Goal: Use online tool/utility: Utilize a website feature to perform a specific function

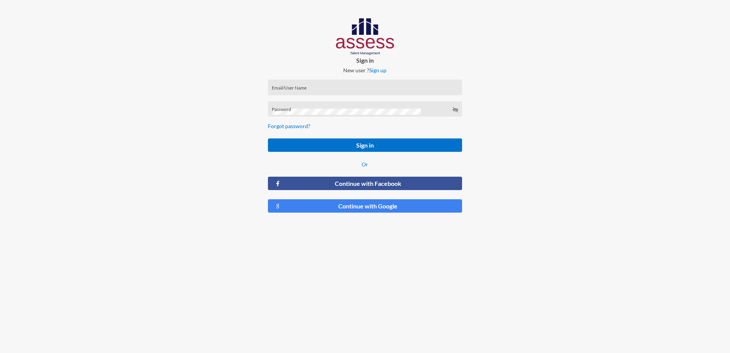
click at [294, 80] on div "Email/User Name" at bounding box center [365, 87] width 194 height 16
click at [308, 90] on input "Email/User Name" at bounding box center [365, 90] width 186 height 6
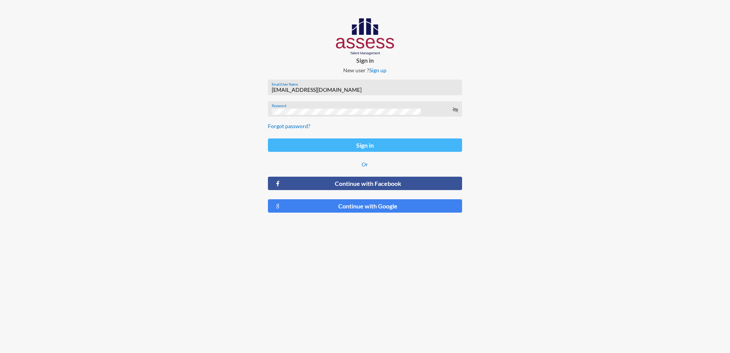
click at [306, 140] on button "Sign in" at bounding box center [365, 144] width 194 height 13
click at [293, 89] on input "[EMAIL_ADDRESS][DOMAIN_NAME]" at bounding box center [365, 90] width 186 height 6
type input "[EMAIL_ADDRESS][DOMAIN_NAME]"
click at [343, 142] on button "Sign in" at bounding box center [365, 144] width 194 height 13
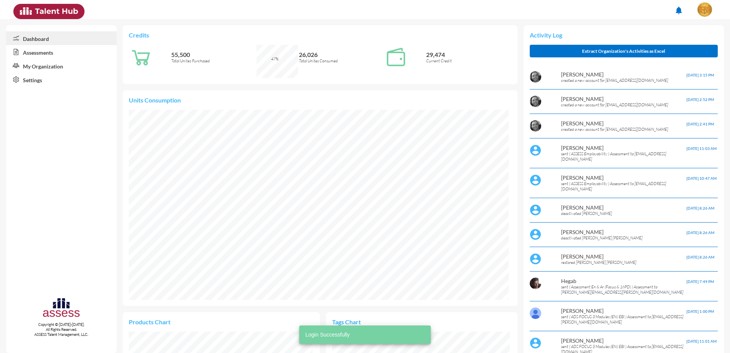
scroll to position [190, 380]
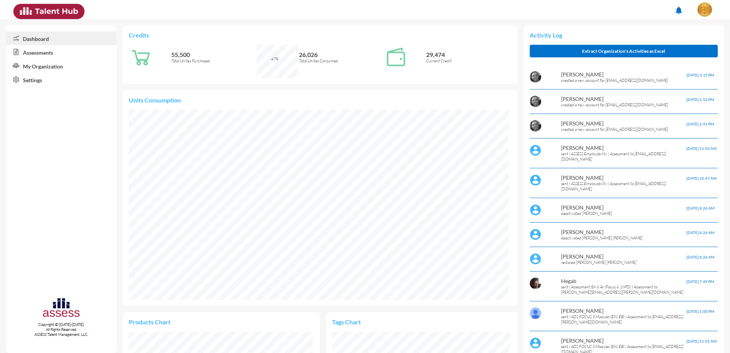
click at [43, 52] on link "Assessments" at bounding box center [61, 52] width 110 height 14
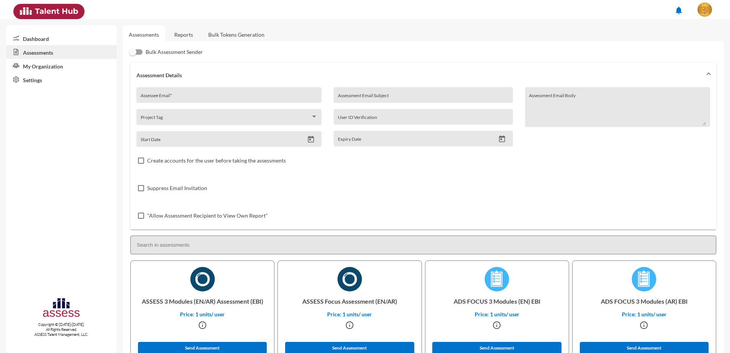
click at [250, 34] on link "Bulk Tokens Generation" at bounding box center [236, 34] width 68 height 19
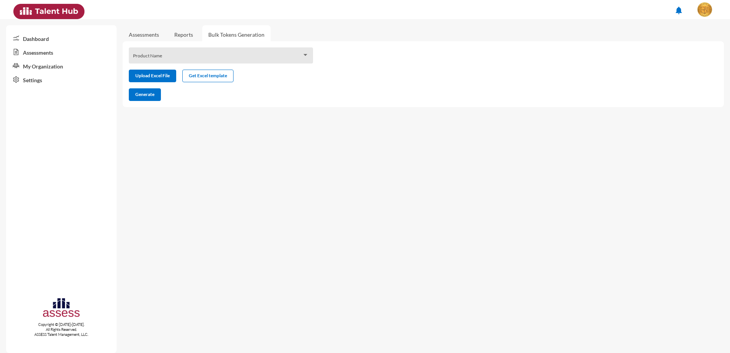
click at [188, 58] on span at bounding box center [217, 58] width 169 height 6
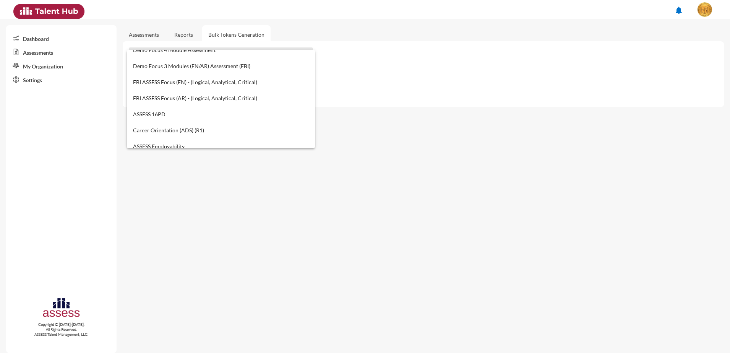
scroll to position [239, 0]
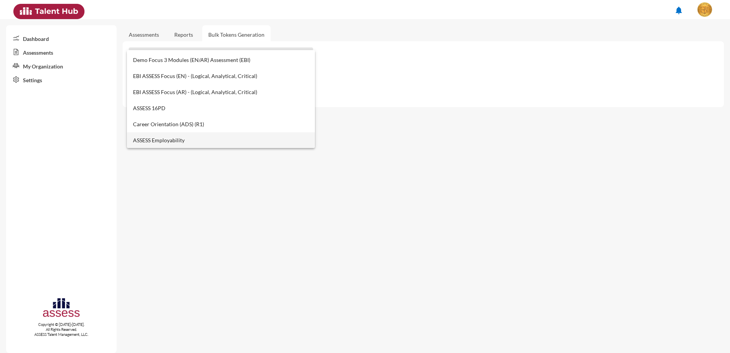
click at [175, 139] on span "ASSESS Employability" at bounding box center [221, 140] width 176 height 16
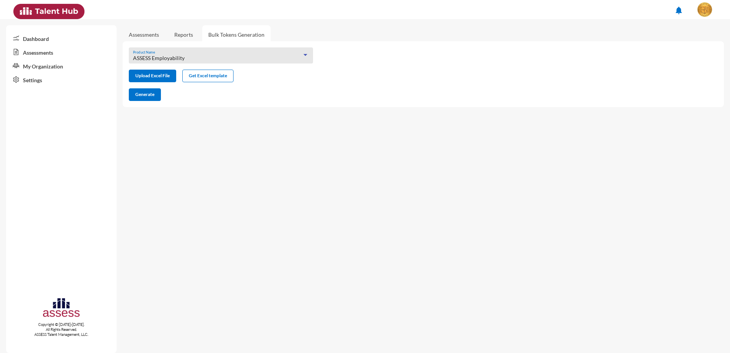
scroll to position [239, 0]
click at [157, 79] on input "file" at bounding box center [152, 77] width 47 height 8
type input "C:\fakepath\excel (1).xlsx"
click at [147, 96] on span "Generate" at bounding box center [144, 94] width 19 height 6
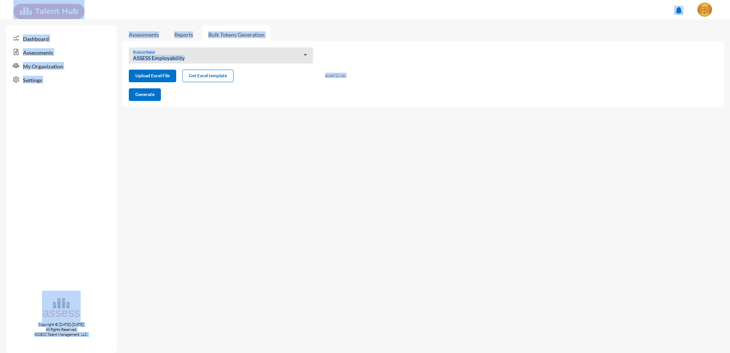
click at [729, 19] on html "notifications Dashboard Assessments My Organization Settings Copyright © [DATE]…" at bounding box center [365, 9] width 730 height 19
